Goal: Task Accomplishment & Management: Manage account settings

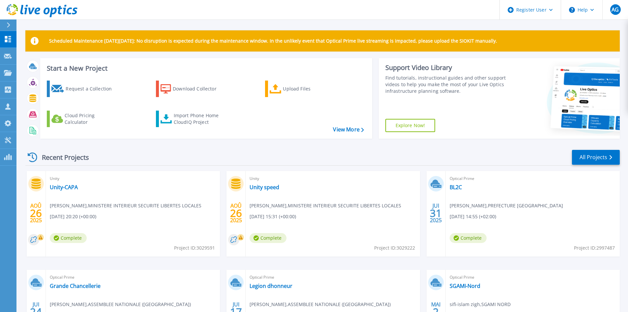
click at [54, 10] on icon at bounding box center [42, 11] width 71 height 14
click at [7, 21] on div at bounding box center [11, 24] width 11 height 11
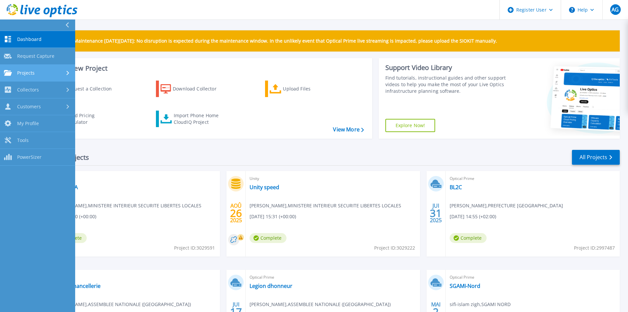
click at [33, 75] on span "Projects" at bounding box center [25, 73] width 17 height 6
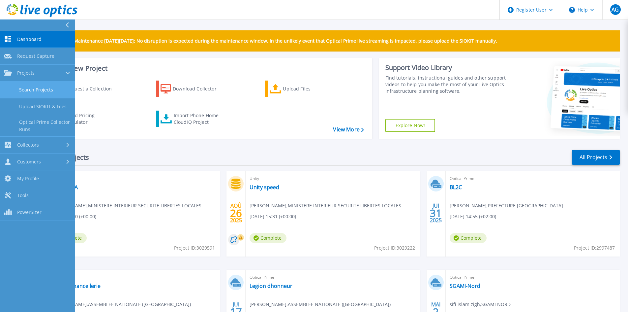
click at [39, 92] on link "Search Projects" at bounding box center [37, 89] width 75 height 17
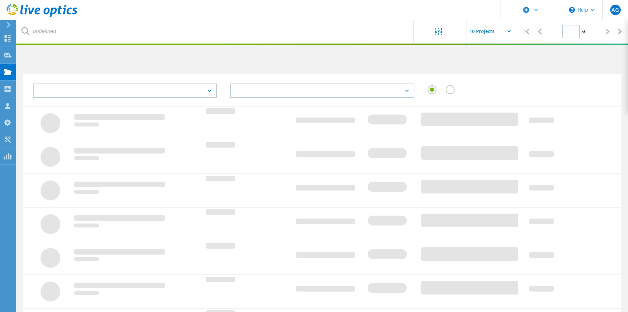
type input "1"
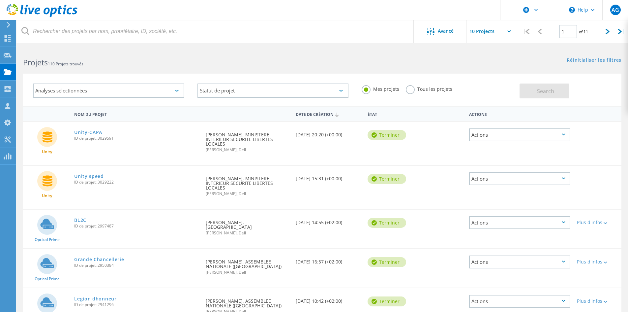
drag, startPoint x: 201, startPoint y: 48, endPoint x: 194, endPoint y: 39, distance: 11.9
click at [201, 48] on div "Projets 110 Projets trouvés" at bounding box center [169, 56] width 306 height 17
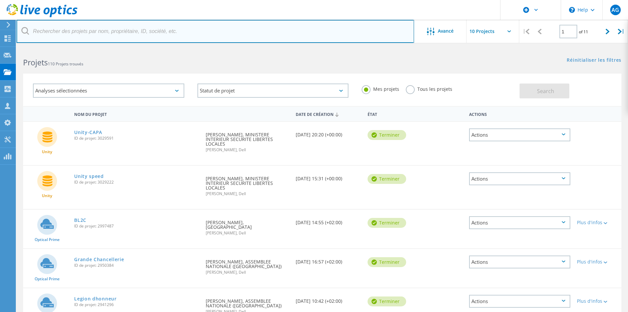
click at [187, 33] on input "text" at bounding box center [215, 31] width 398 height 23
paste input "2897137"
type input "2897137"
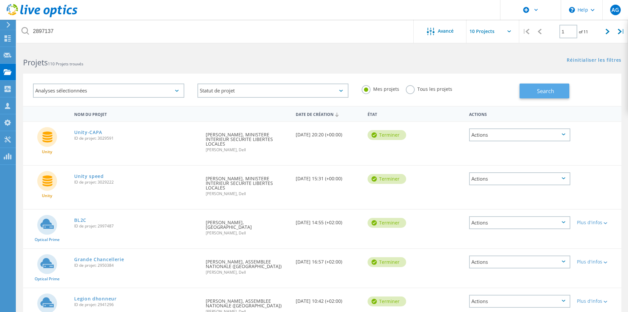
click at [557, 91] on button "Search" at bounding box center [545, 90] width 50 height 15
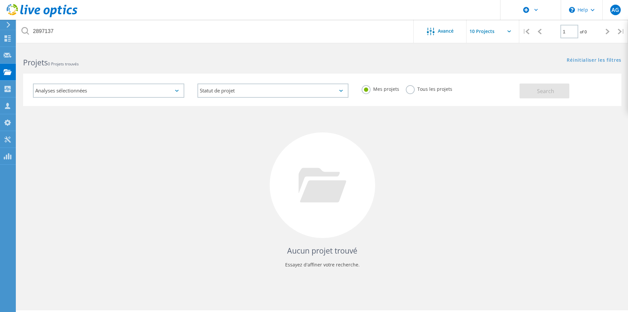
click at [431, 92] on div "Tous les projets" at bounding box center [429, 90] width 46 height 10
click at [413, 84] on div "Mes projets Tous les projets" at bounding box center [437, 89] width 164 height 24
click at [413, 89] on label "Tous les projets" at bounding box center [429, 88] width 46 height 6
click at [0, 0] on input "Tous les projets" at bounding box center [0, 0] width 0 height 0
click at [528, 89] on button "Search" at bounding box center [545, 90] width 50 height 15
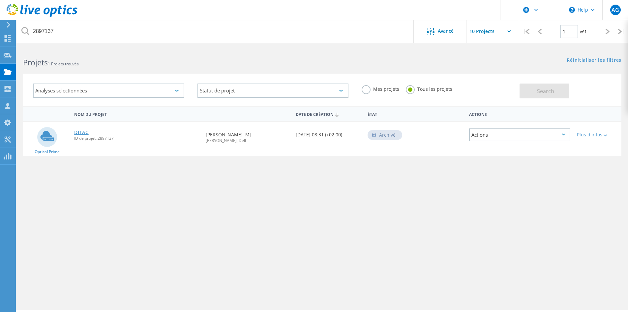
click at [83, 134] on link "DITAC" at bounding box center [81, 132] width 15 height 5
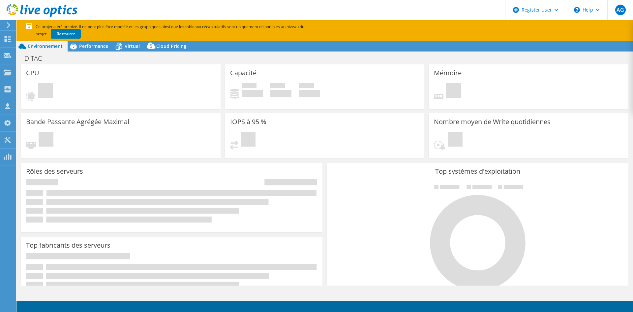
select select "USD"
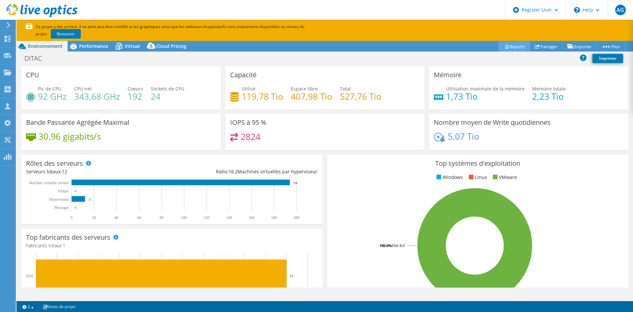
click at [516, 47] on link "Reports" at bounding box center [514, 46] width 32 height 10
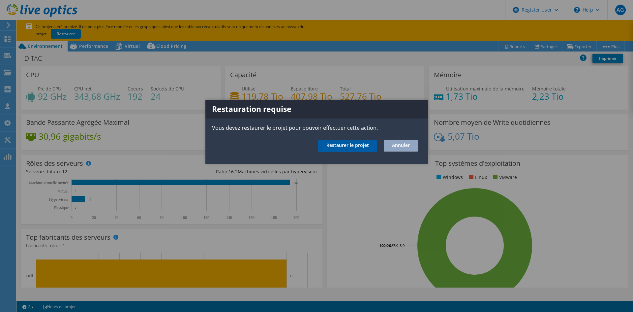
click at [368, 143] on link "Restaurer le projet" at bounding box center [347, 145] width 59 height 12
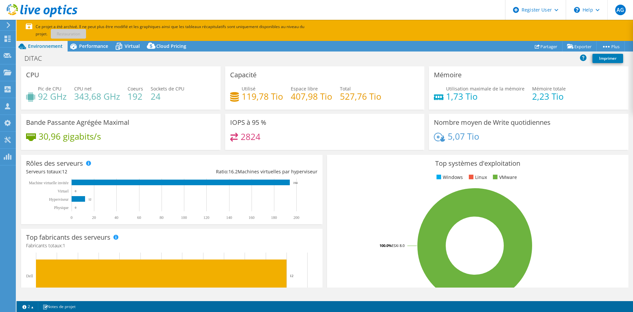
click at [93, 33] on p "Ce projet a été archivé. Il ne peut plus être modifié et les graphiques ainsi q…" at bounding box center [187, 30] width 323 height 15
click at [67, 32] on p "Ce projet a été archivé. Il ne peut plus être modifié et les graphiques ainsi q…" at bounding box center [187, 30] width 323 height 15
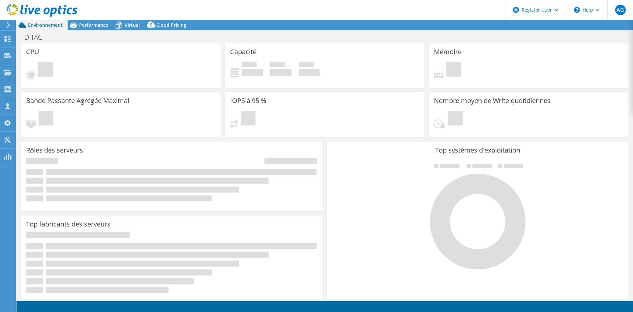
select select "USD"
